Goal: Find specific page/section: Find specific page/section

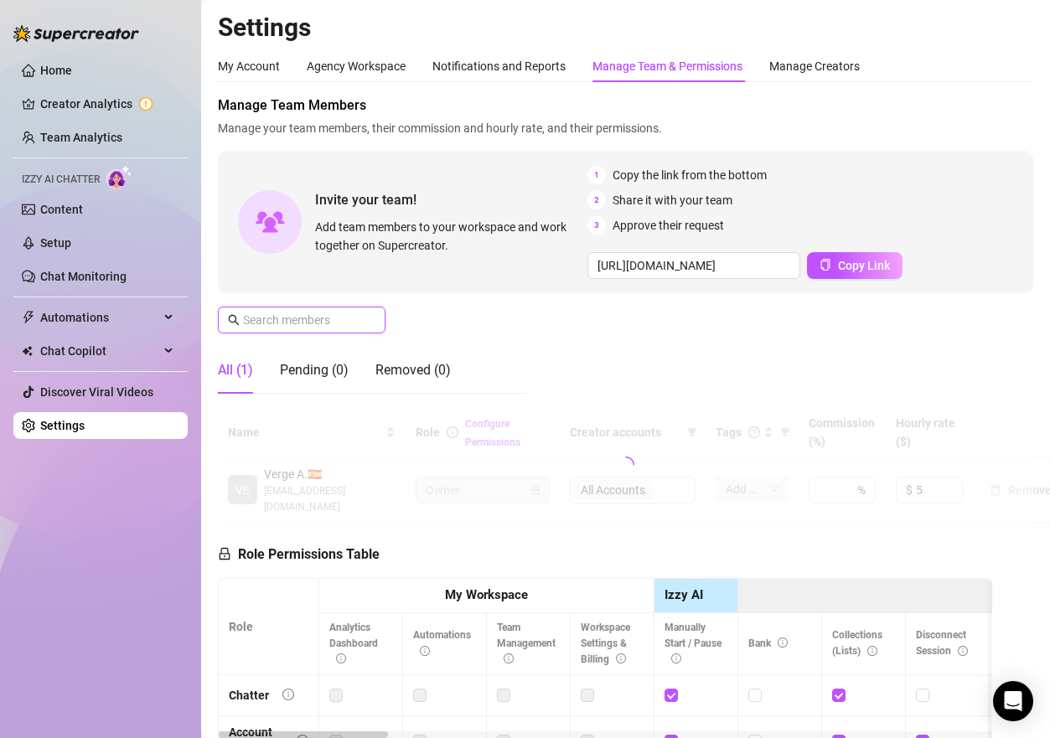
click at [319, 321] on input "text" at bounding box center [302, 320] width 119 height 18
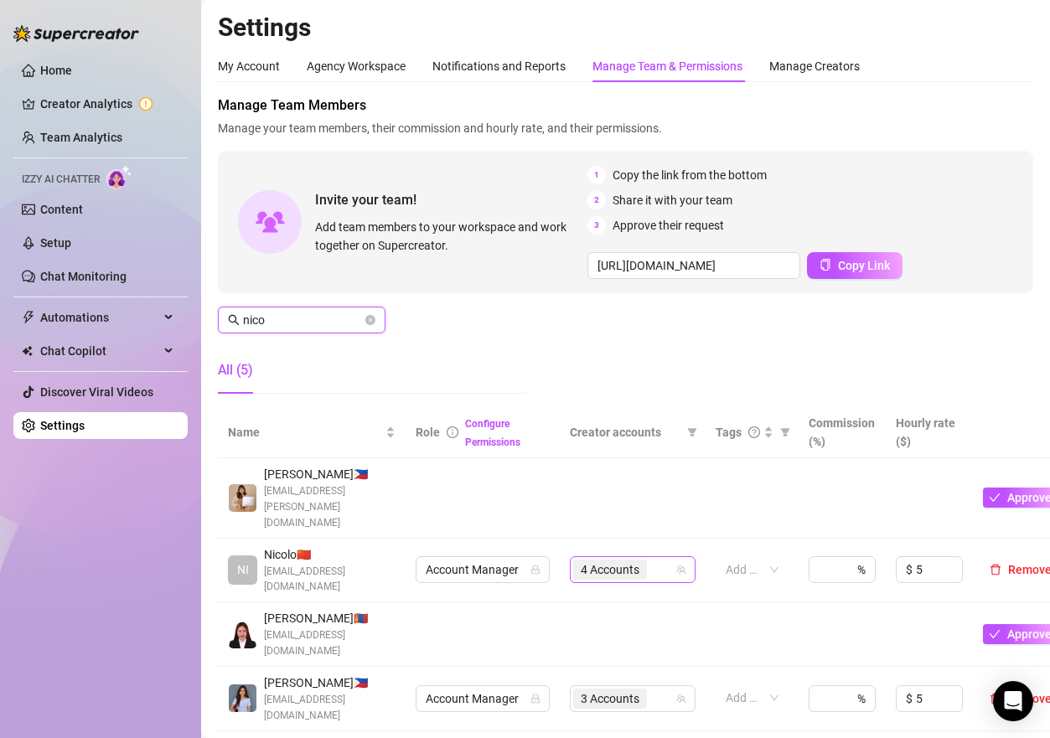
click at [664, 558] on div "4 Accounts" at bounding box center [623, 569] width 101 height 23
click at [658, 558] on div "4 Accounts" at bounding box center [623, 569] width 101 height 23
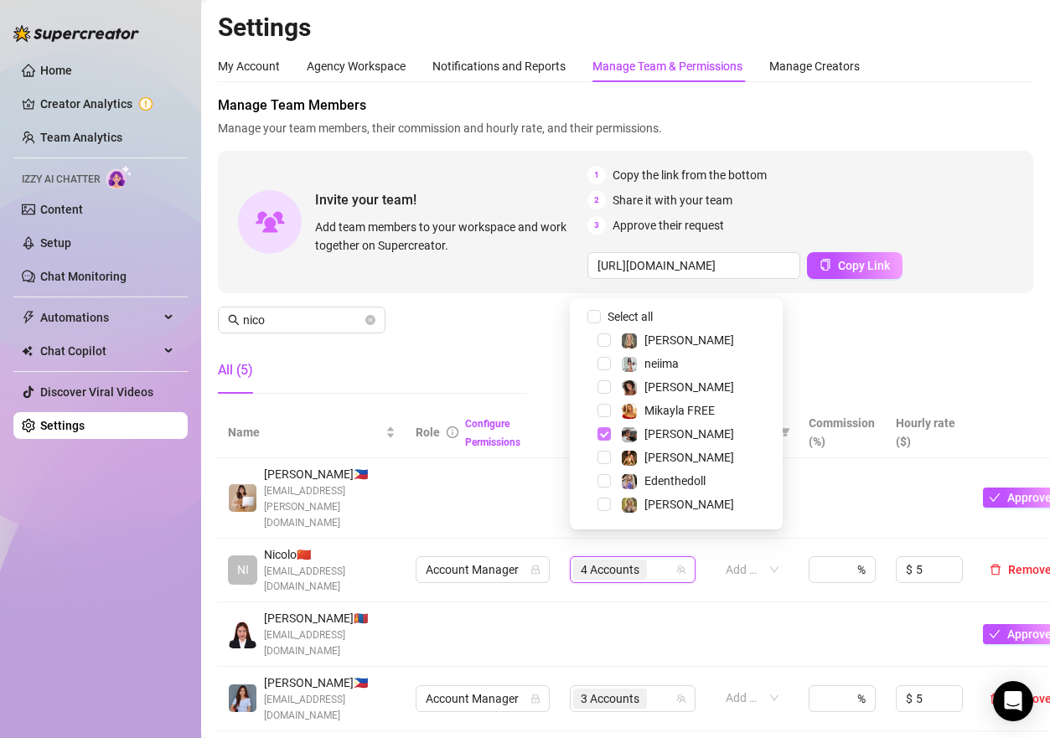
click at [602, 433] on span "Select tree node" at bounding box center [603, 433] width 13 height 13
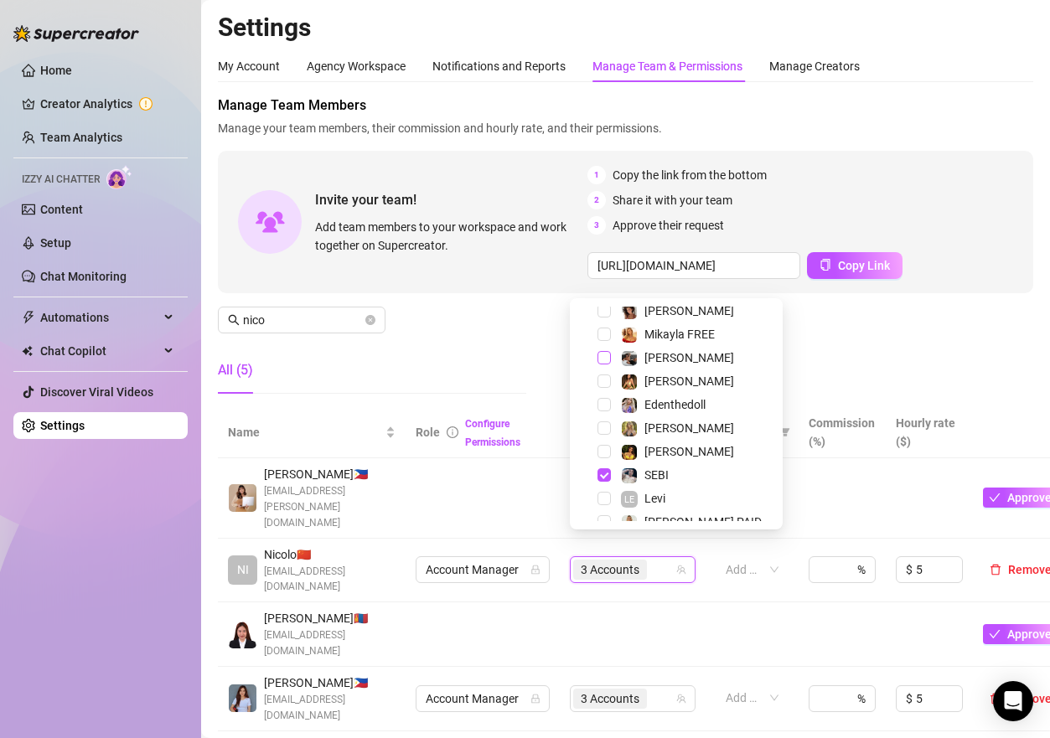
scroll to position [128, 0]
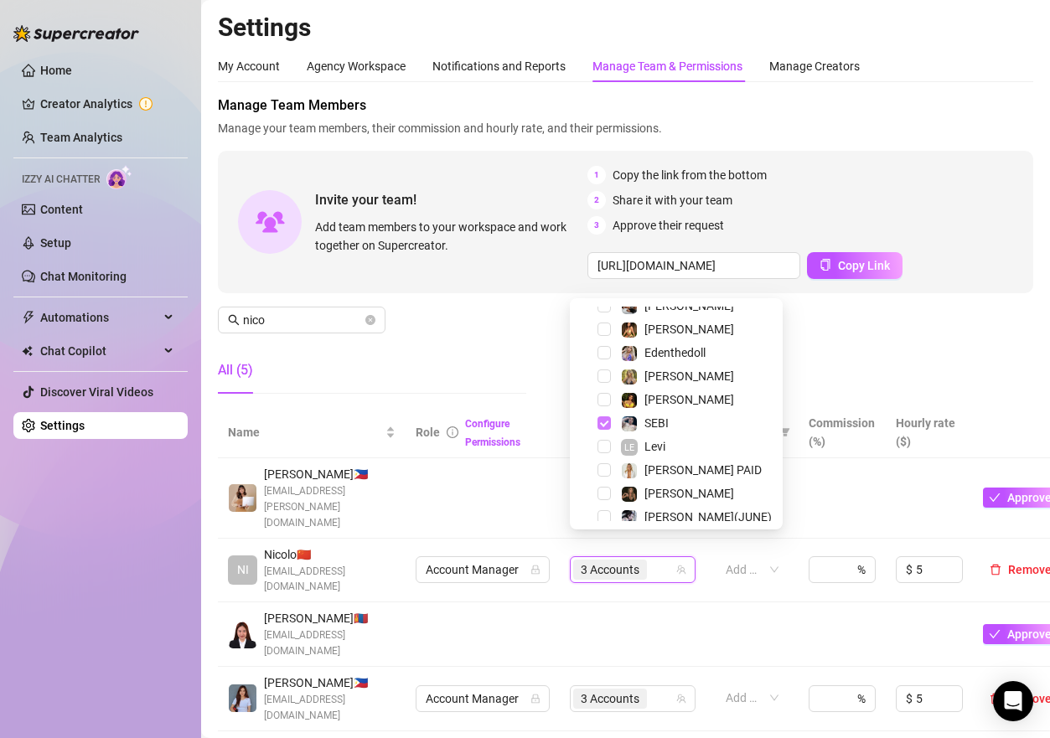
click at [600, 423] on span "Select tree node" at bounding box center [603, 422] width 13 height 13
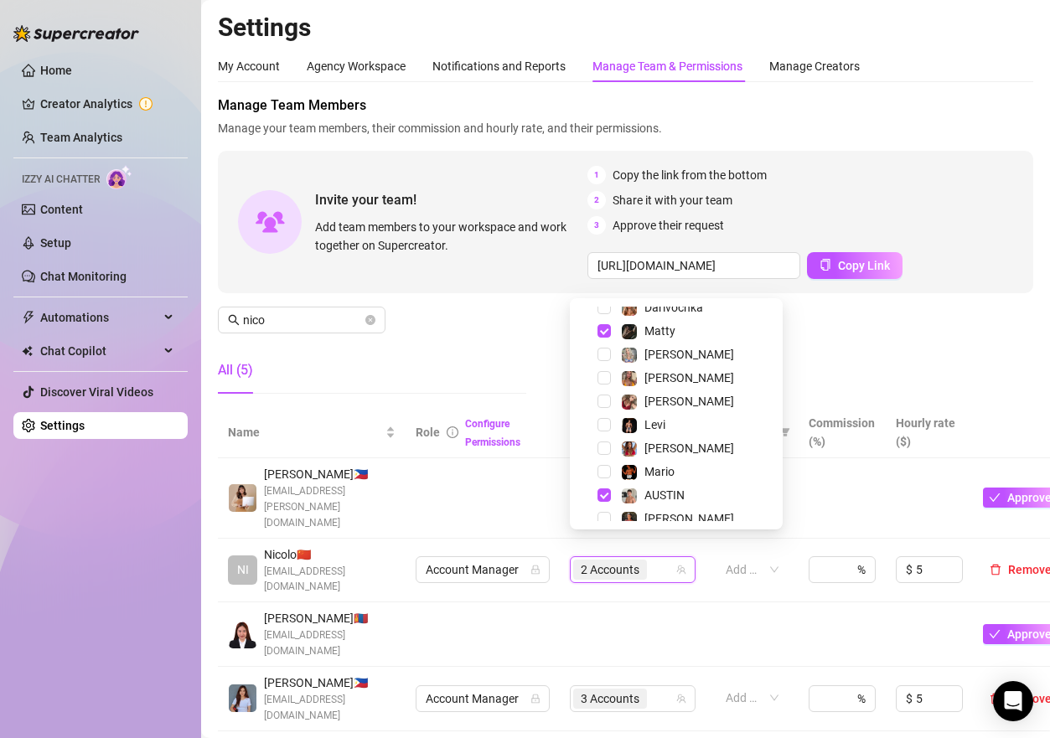
scroll to position [419, 0]
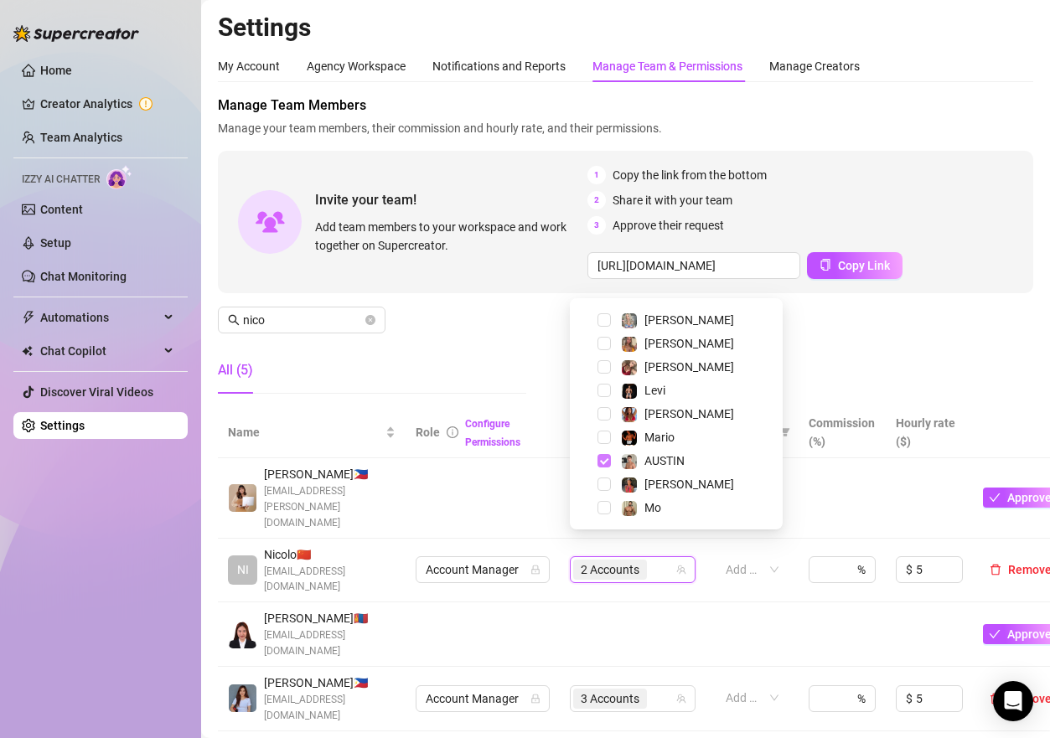
click at [606, 462] on span "Select tree node" at bounding box center [603, 460] width 13 height 13
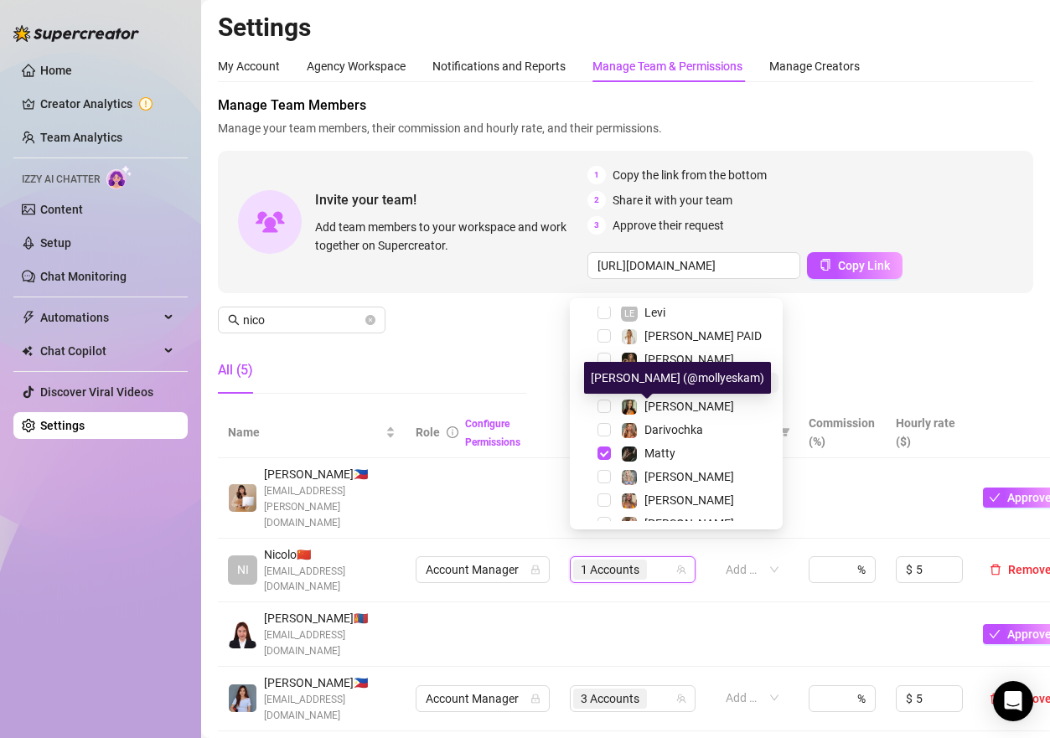
scroll to position [251, 0]
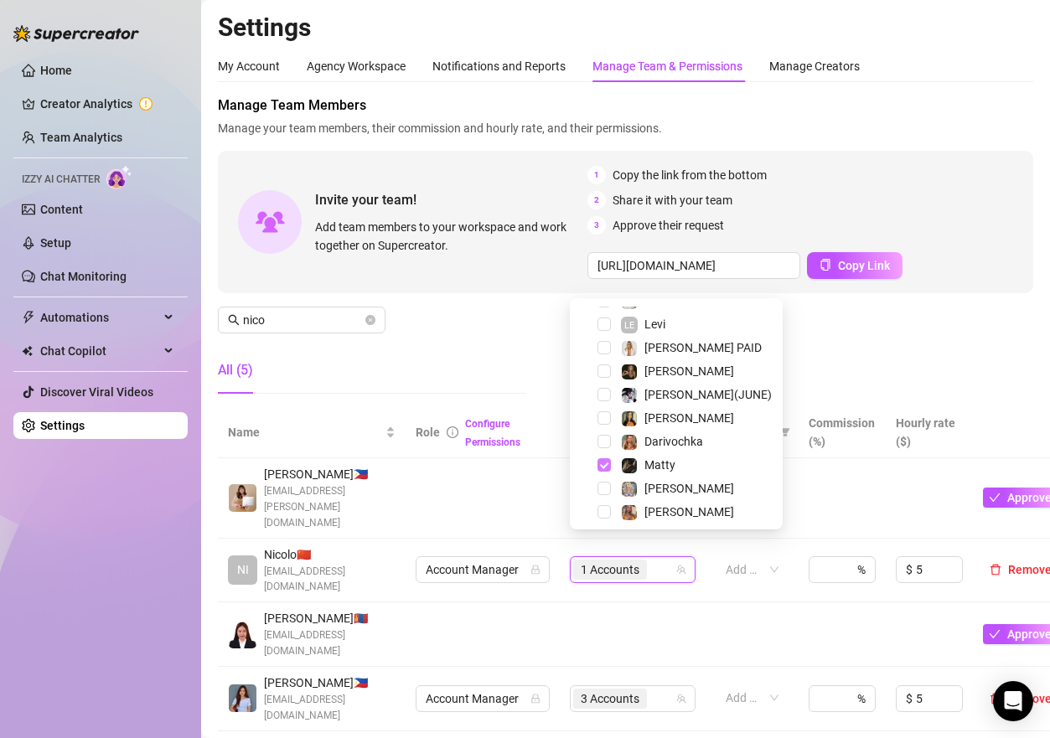
click at [606, 465] on span "Select tree node" at bounding box center [603, 464] width 13 height 13
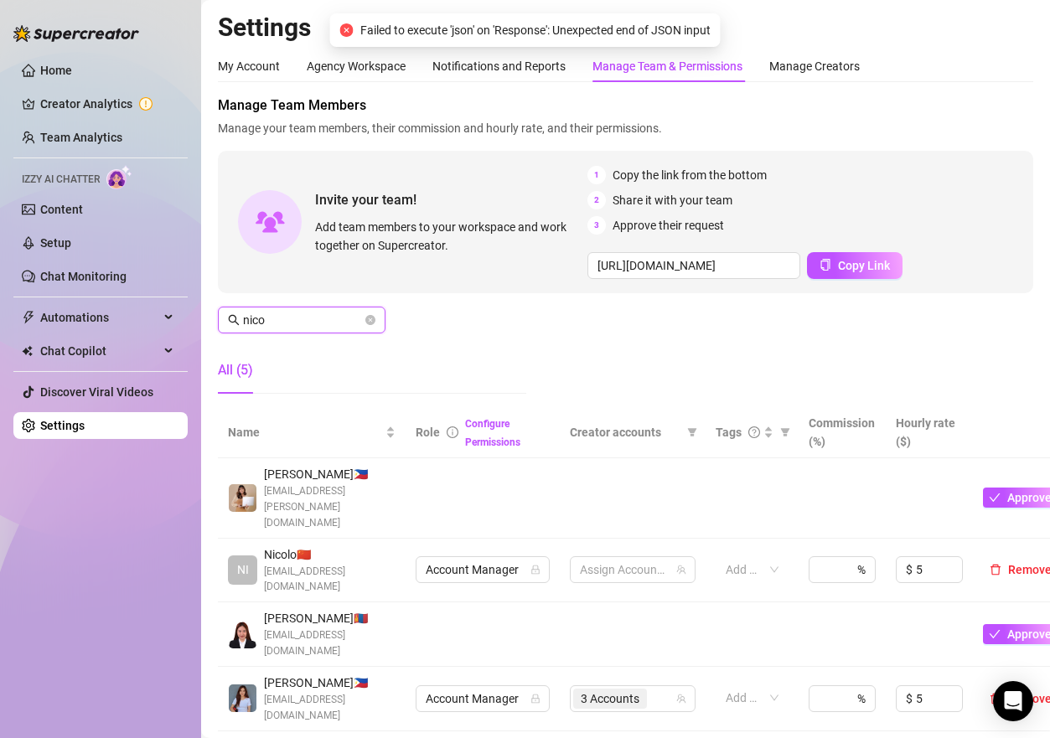
click at [296, 318] on input "nico" at bounding box center [302, 320] width 119 height 18
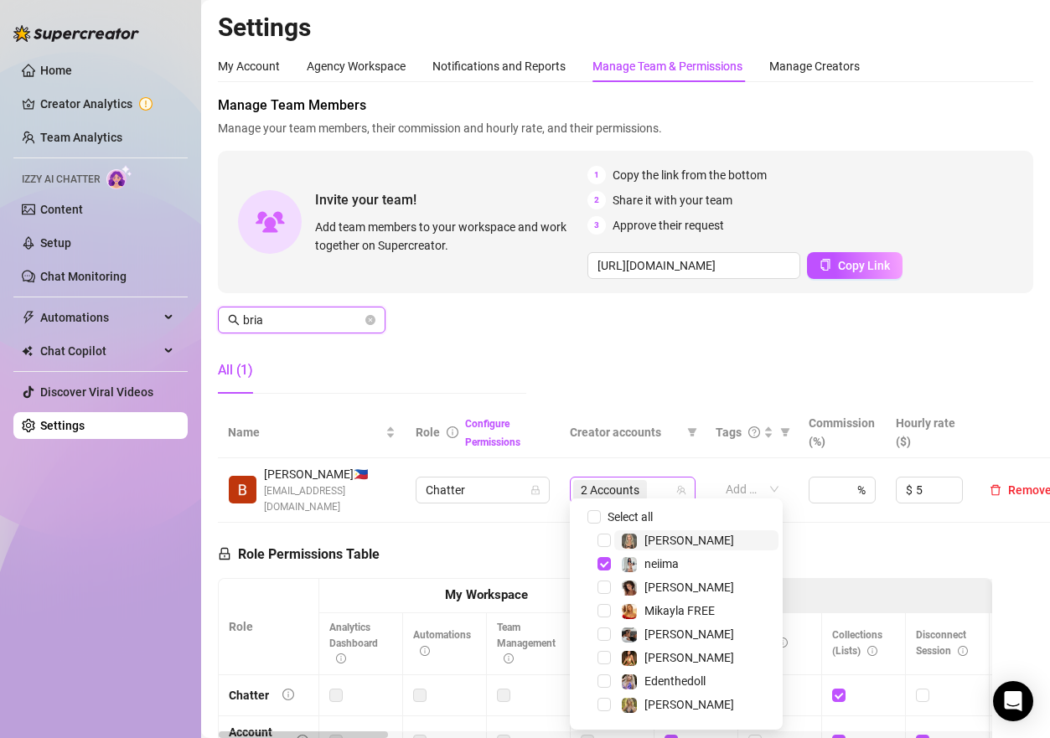
click at [658, 482] on div "2 Accounts" at bounding box center [623, 489] width 101 height 23
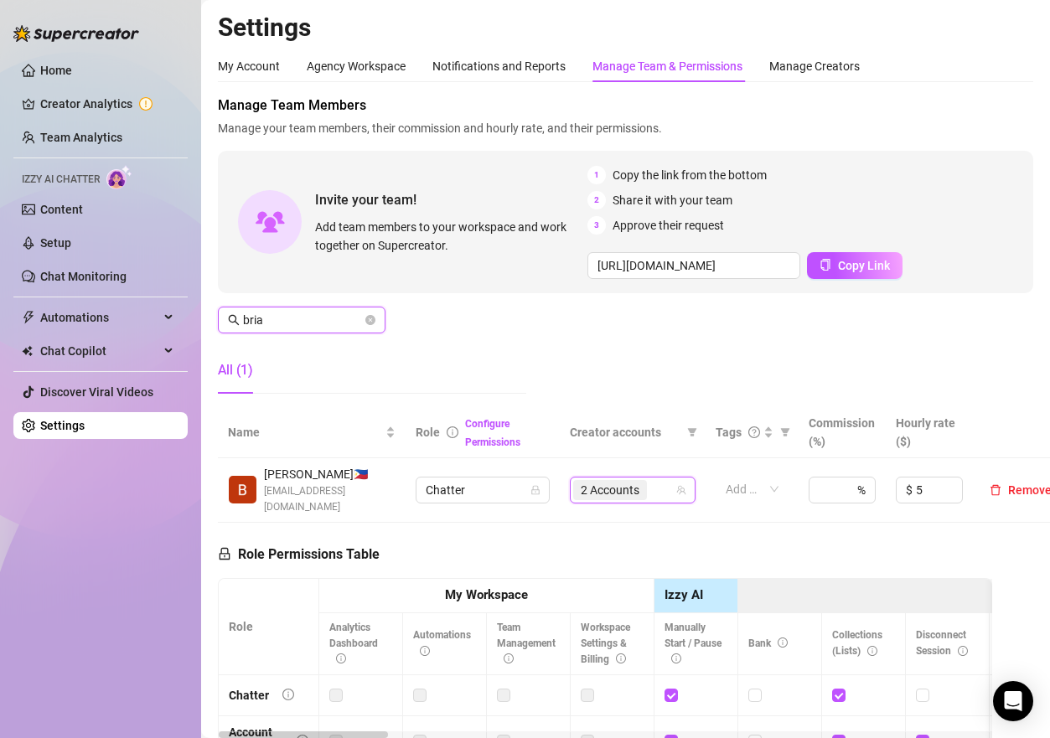
click at [290, 323] on input "bria" at bounding box center [302, 320] width 119 height 18
click at [659, 481] on div "4 Accounts" at bounding box center [623, 489] width 101 height 23
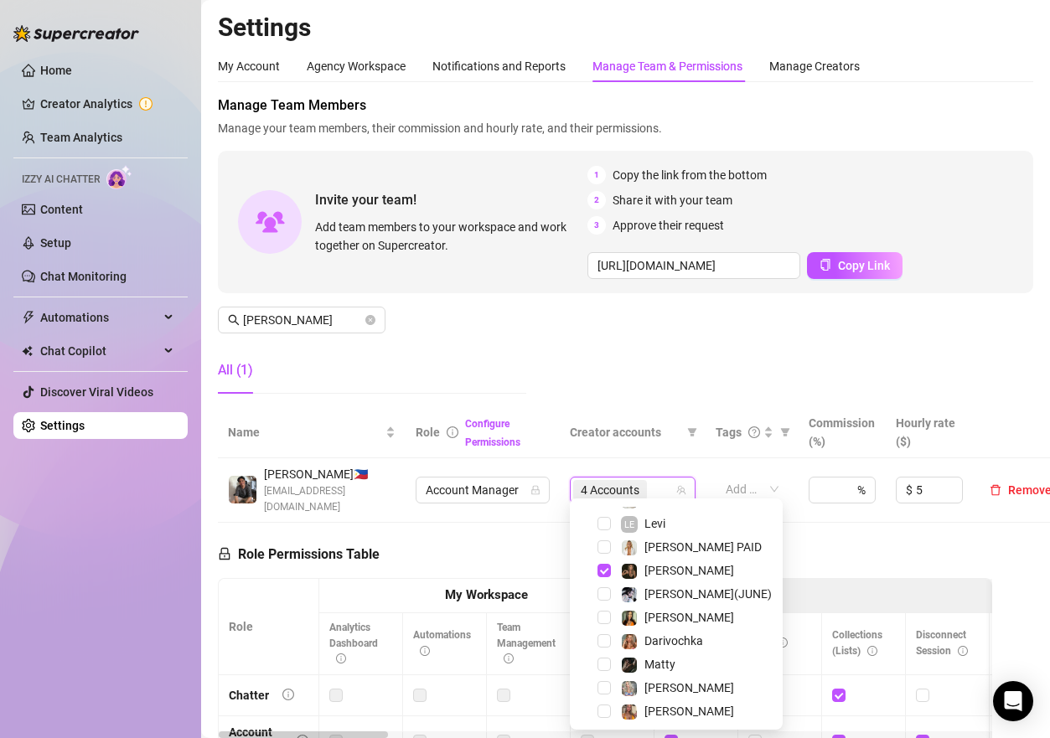
scroll to position [419, 0]
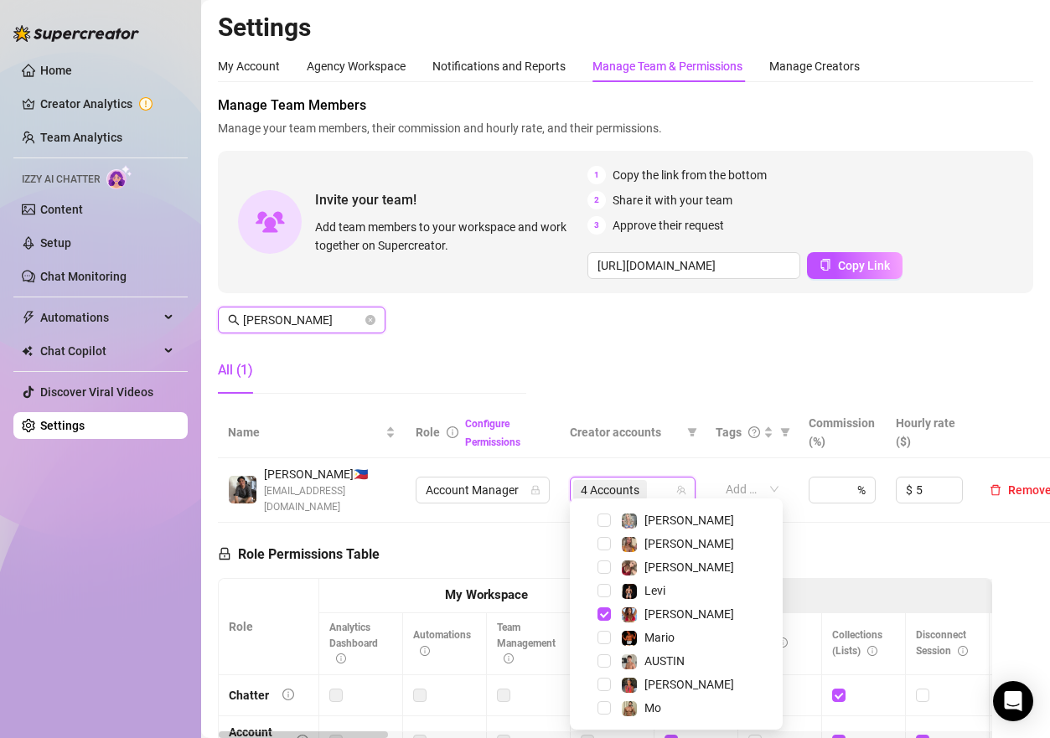
click at [314, 314] on input "[PERSON_NAME]" at bounding box center [302, 320] width 119 height 18
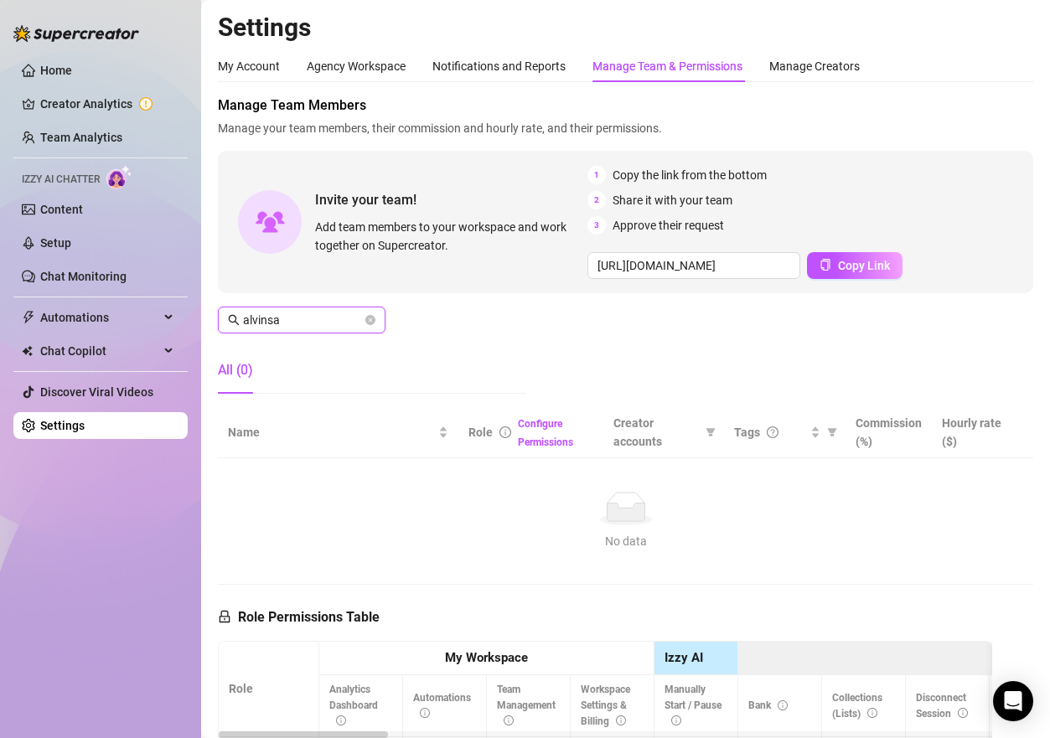
click at [306, 311] on input "alvinsa" at bounding box center [302, 320] width 119 height 18
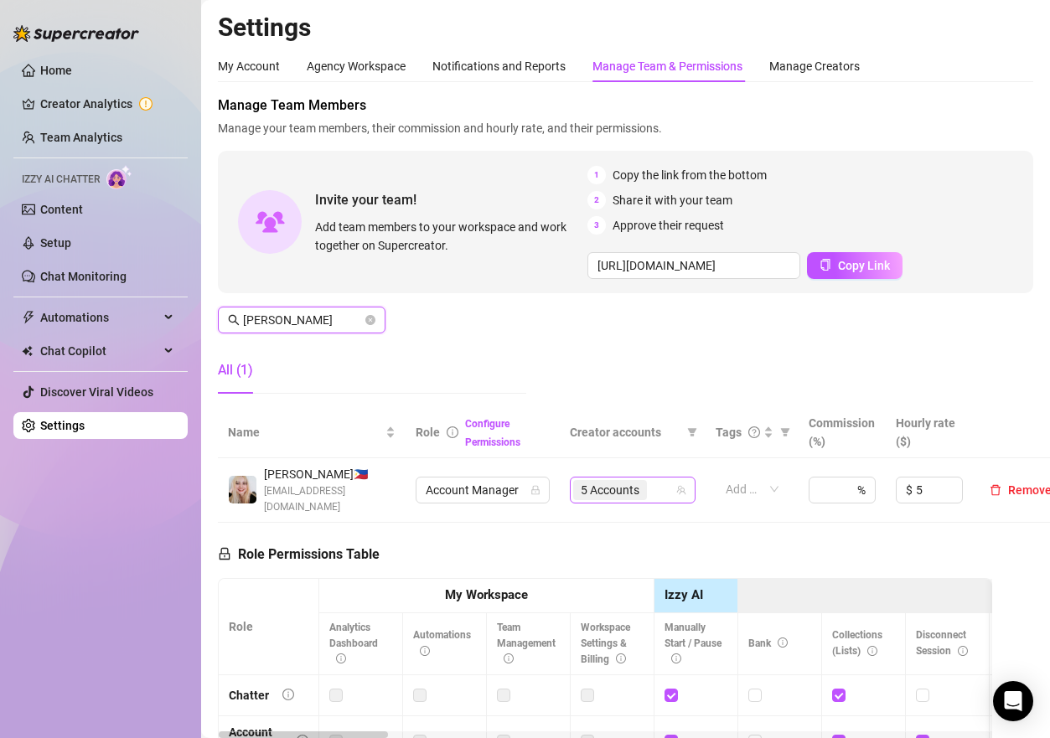
click at [644, 483] on span "5 Accounts" at bounding box center [610, 490] width 74 height 20
type input "[PERSON_NAME]"
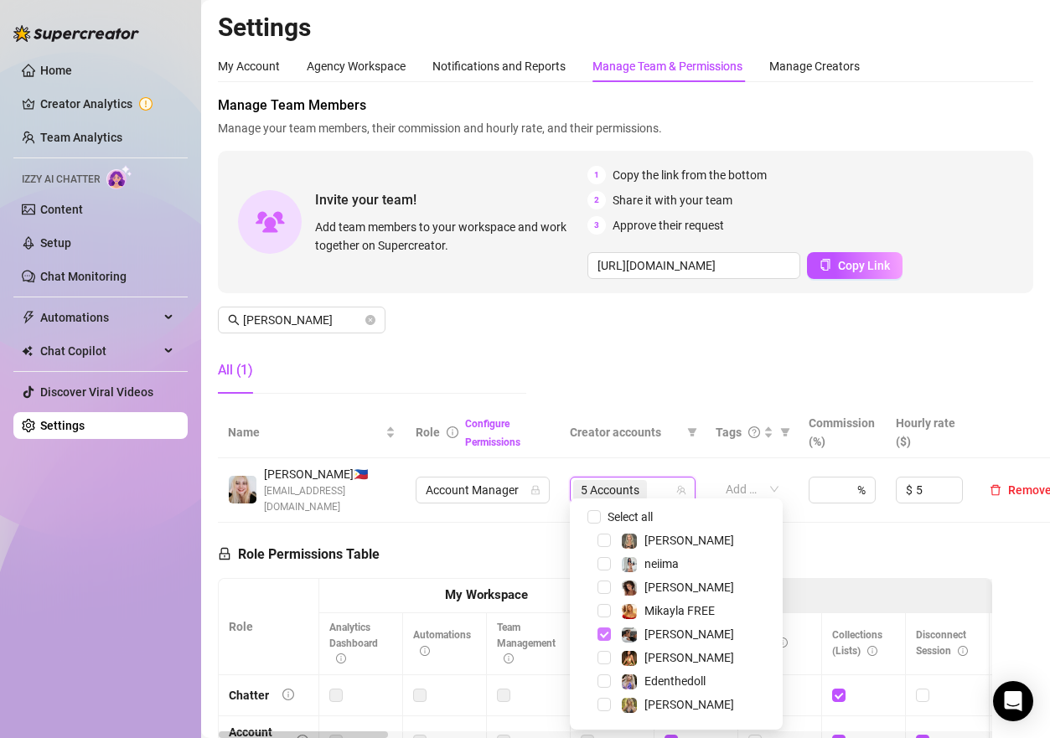
click at [602, 628] on span "Select tree node" at bounding box center [603, 634] width 13 height 13
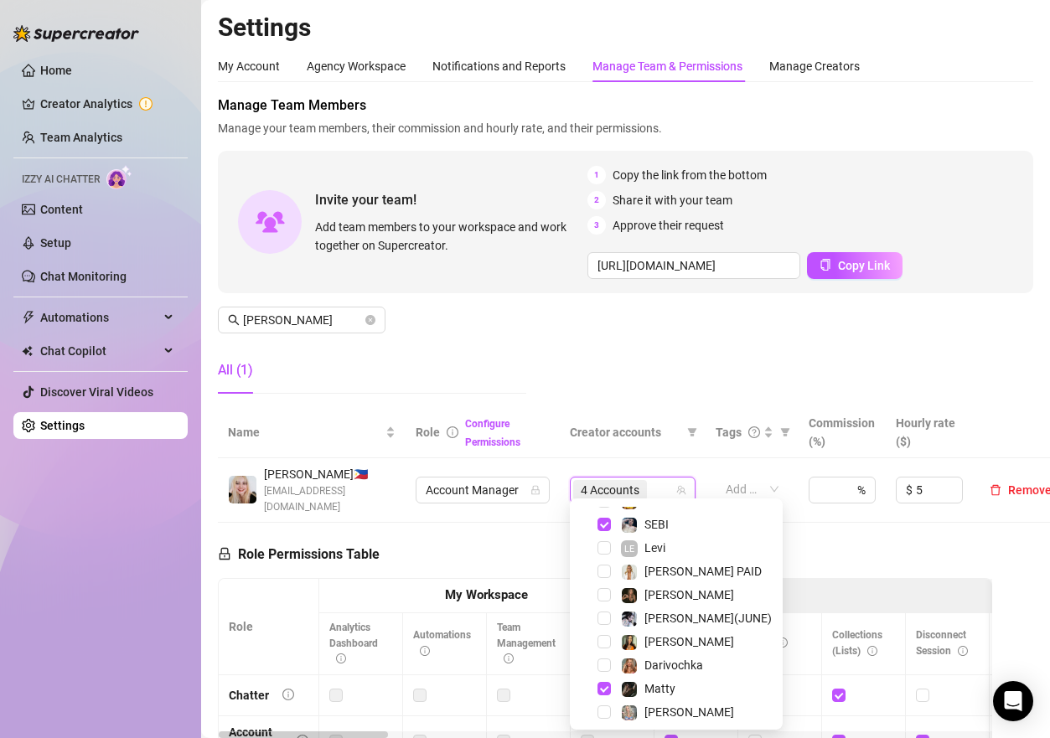
scroll to position [232, 0]
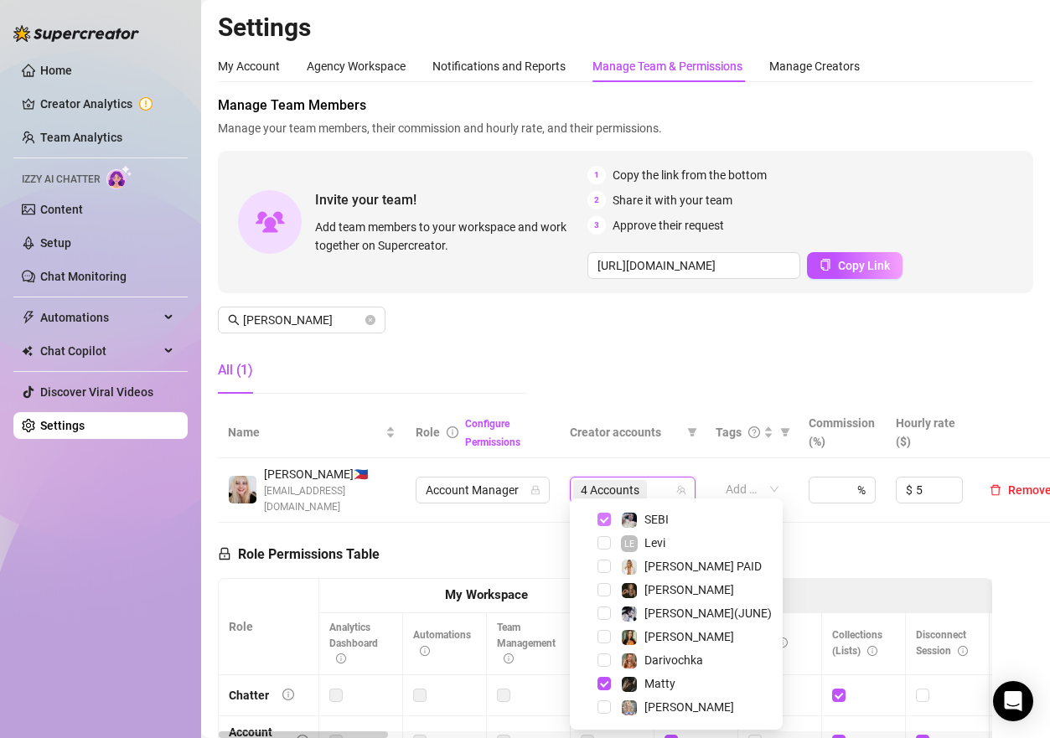
click at [602, 521] on span "Select tree node" at bounding box center [603, 519] width 13 height 13
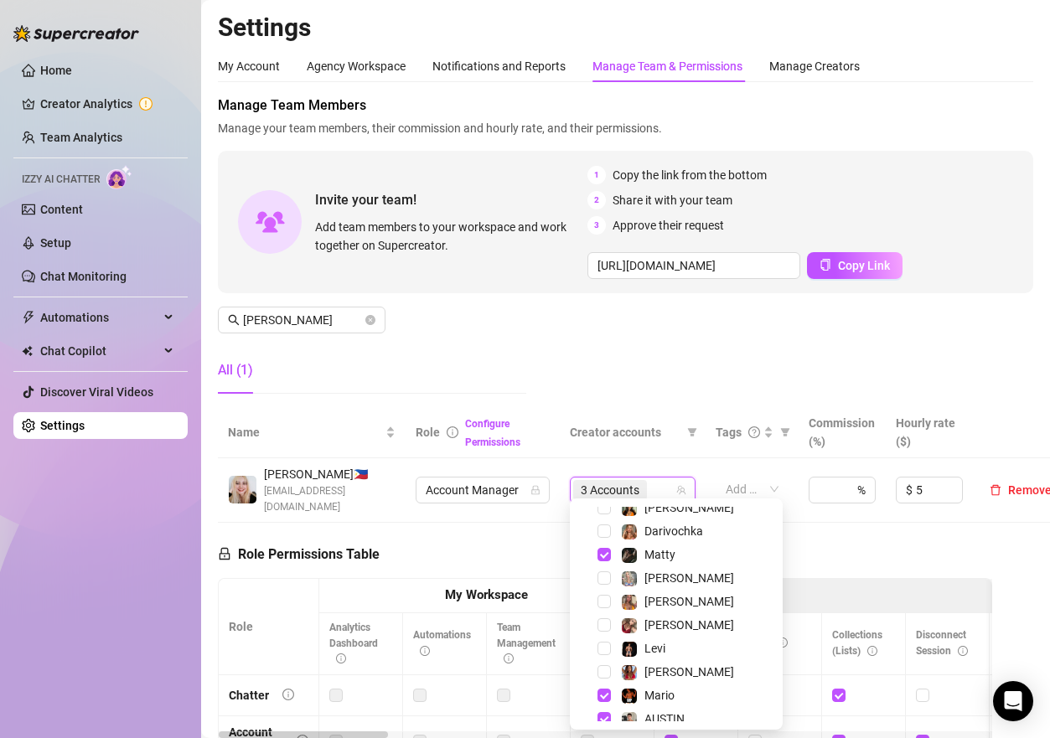
scroll to position [419, 0]
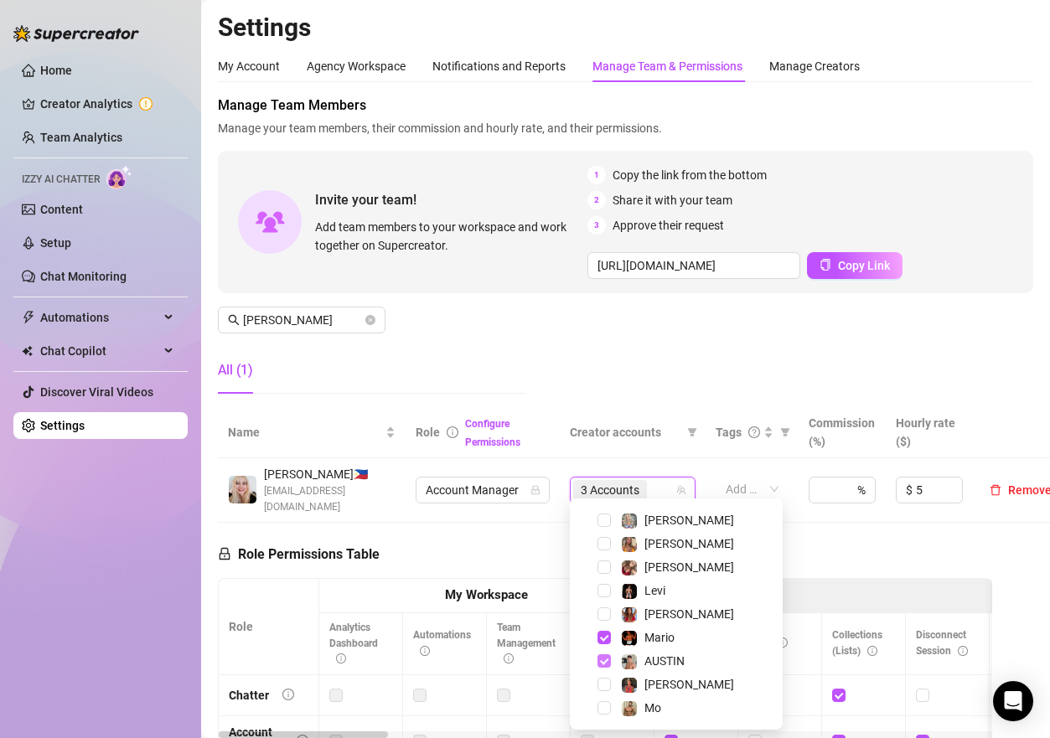
click at [601, 662] on span "Select tree node" at bounding box center [603, 660] width 13 height 13
